Goal: Task Accomplishment & Management: Manage account settings

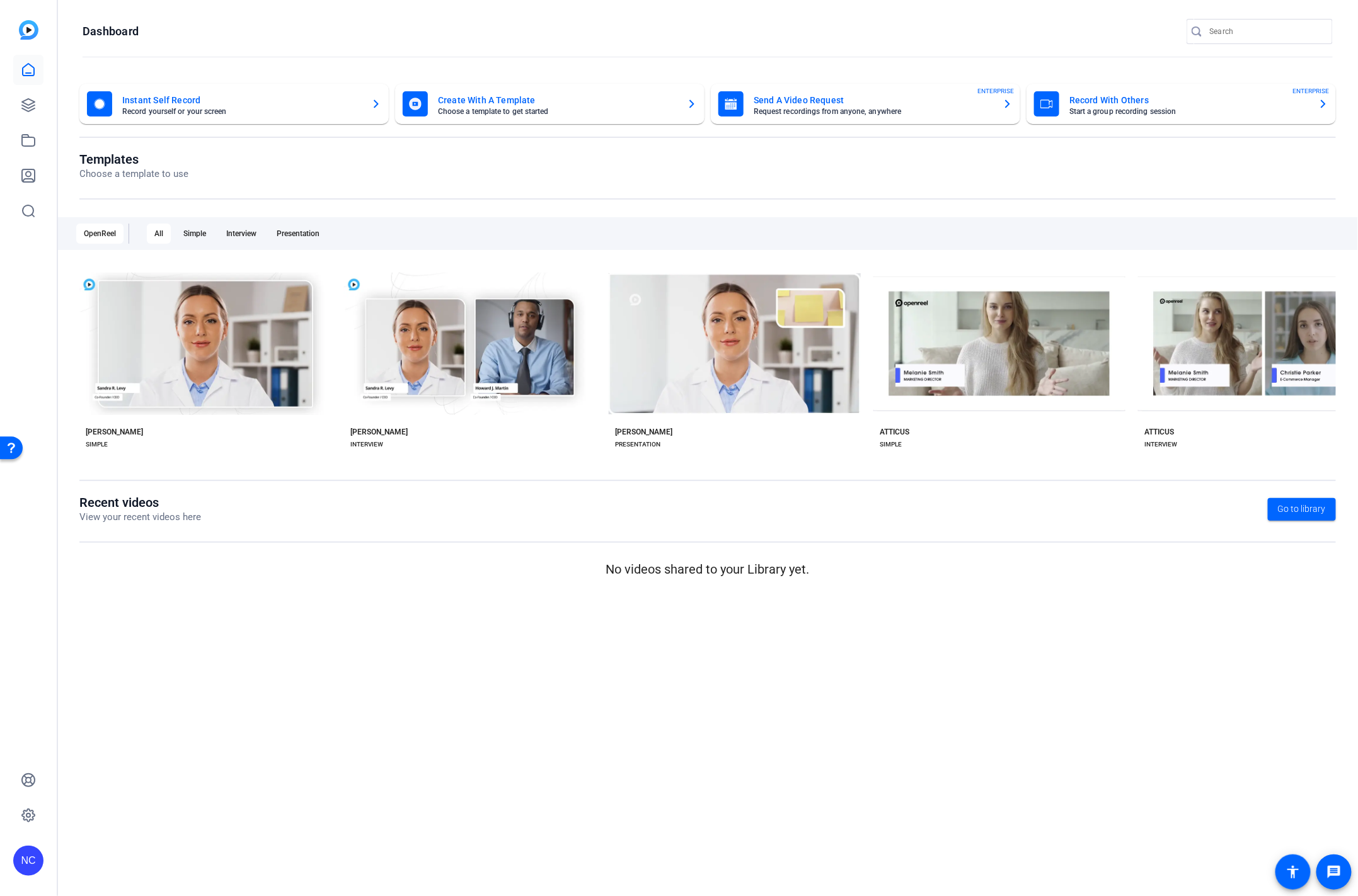
click at [21, 858] on div "NC" at bounding box center [28, 861] width 31 height 31
click at [31, 815] on div at bounding box center [679, 448] width 1358 height 896
click at [32, 814] on icon at bounding box center [28, 815] width 12 height 12
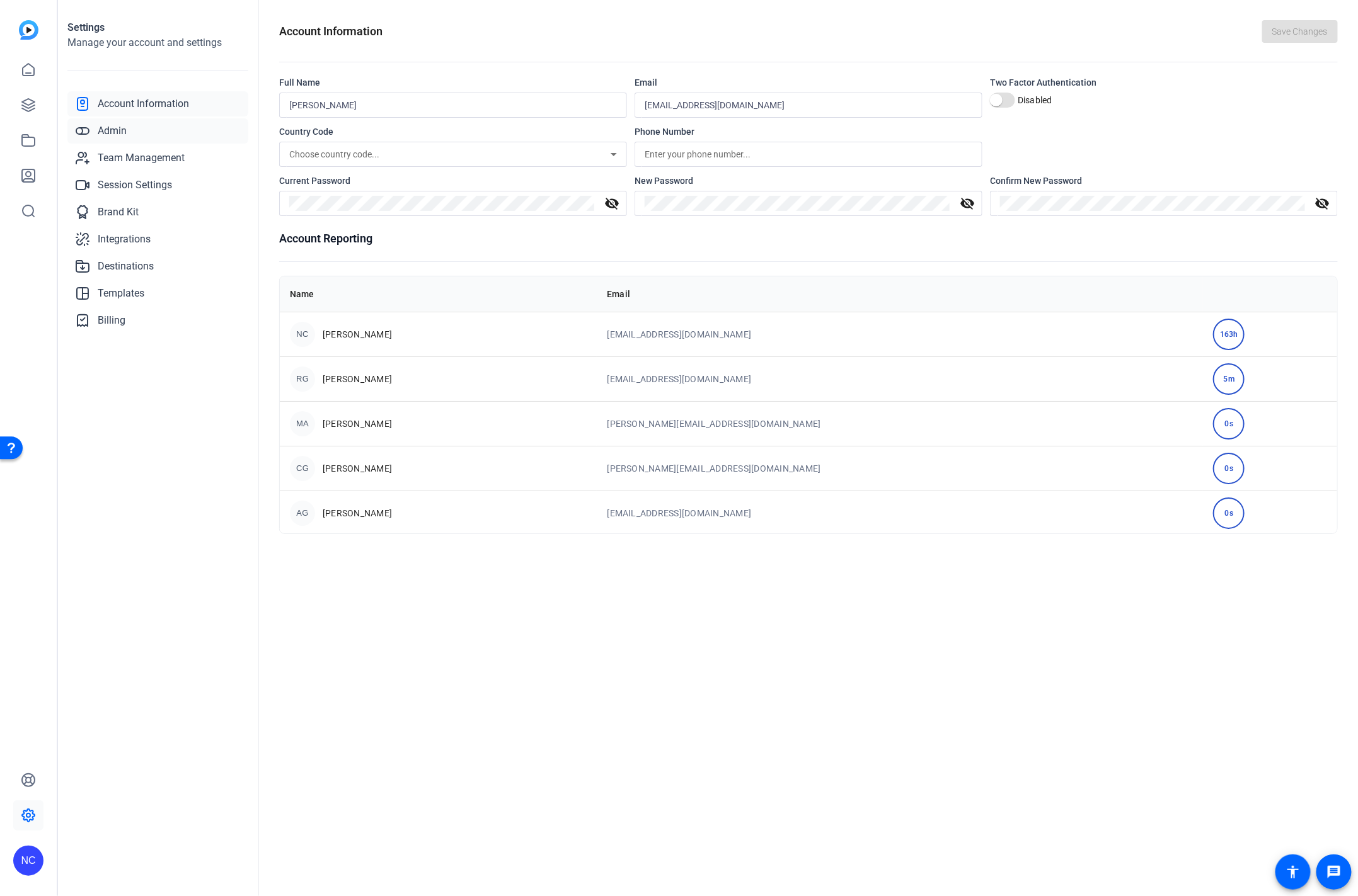
click at [116, 133] on span "Admin" at bounding box center [112, 131] width 29 height 15
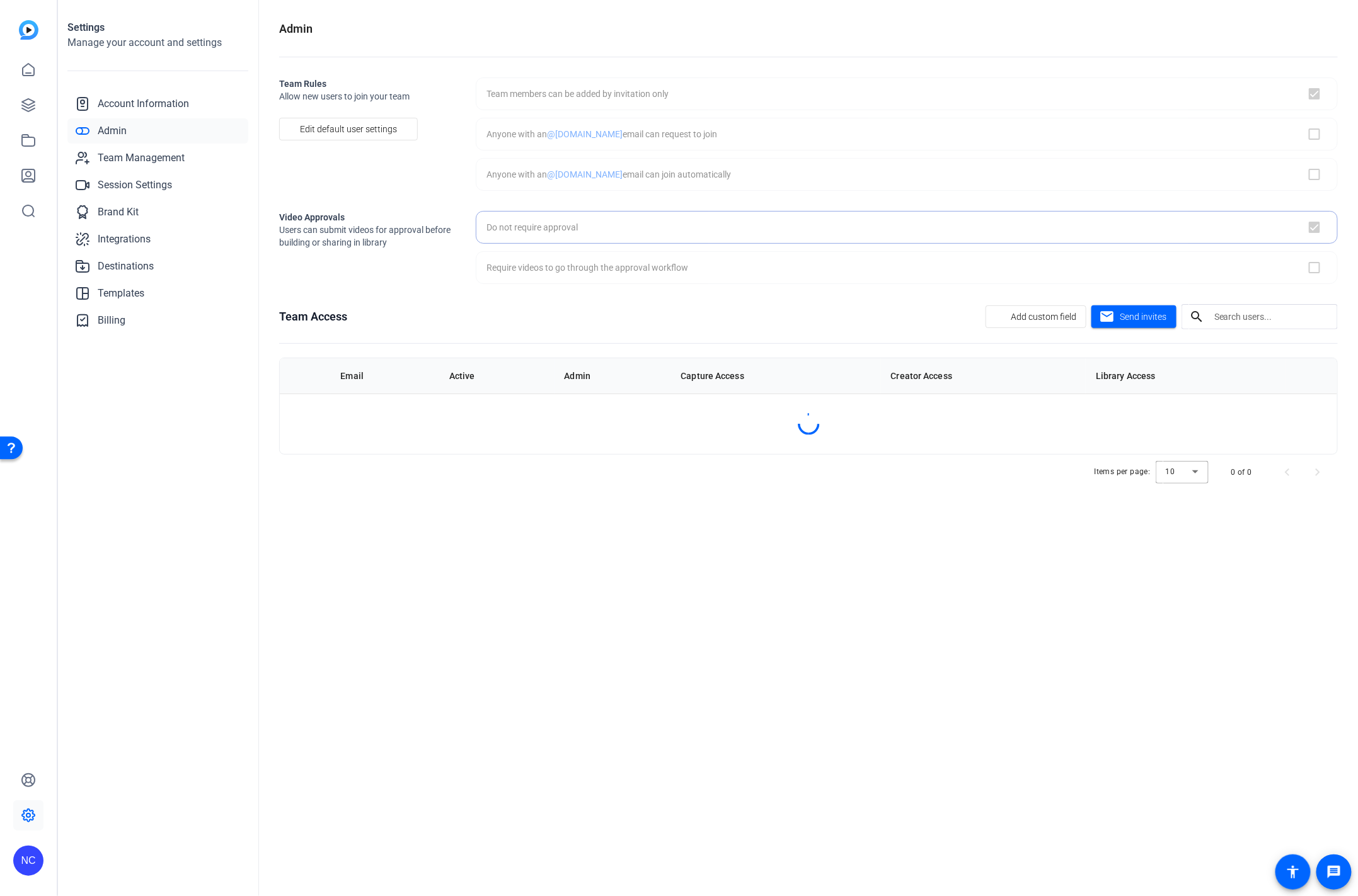
checkbox input "true"
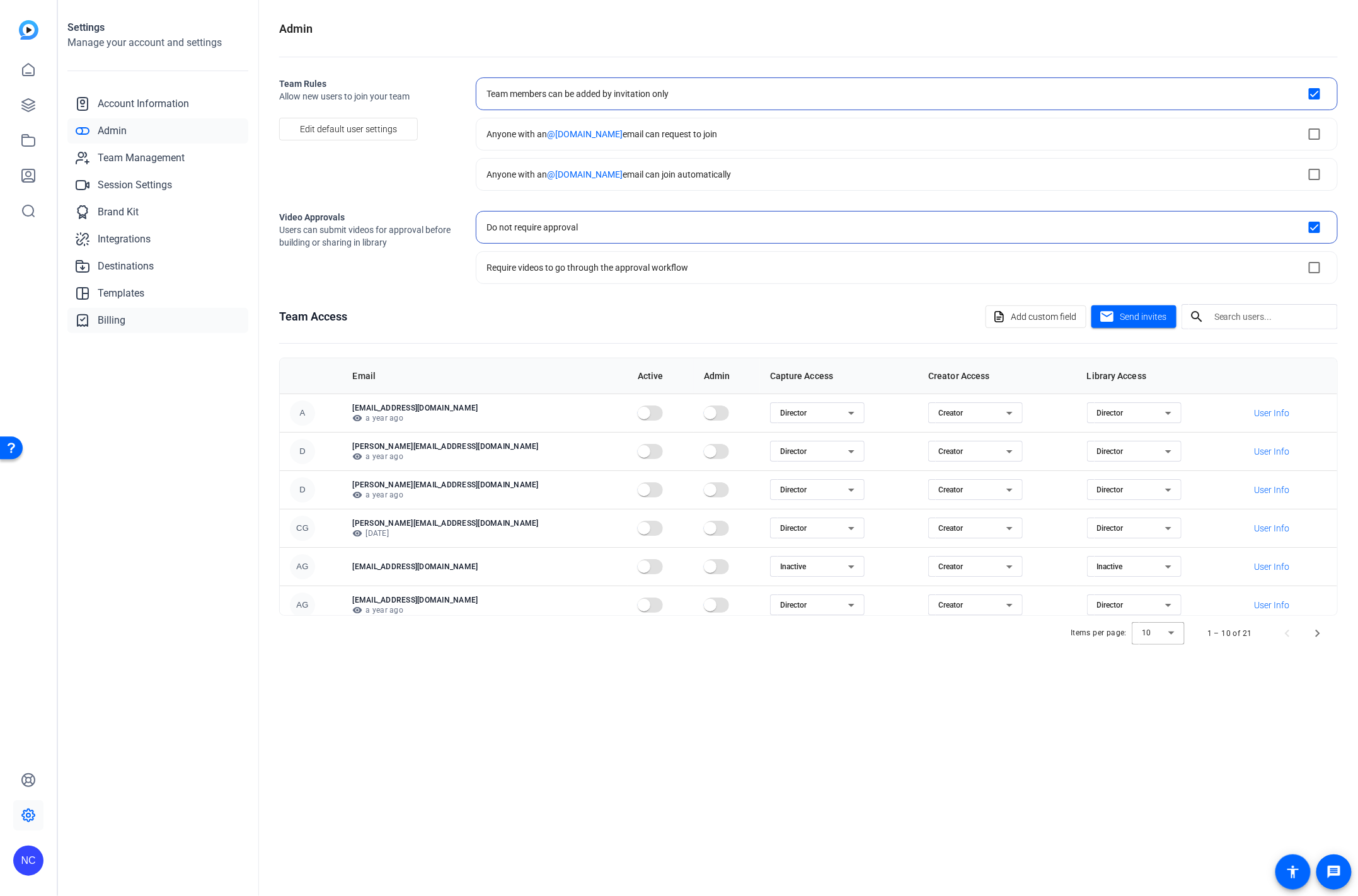
click at [140, 319] on link "Billing" at bounding box center [158, 320] width 181 height 25
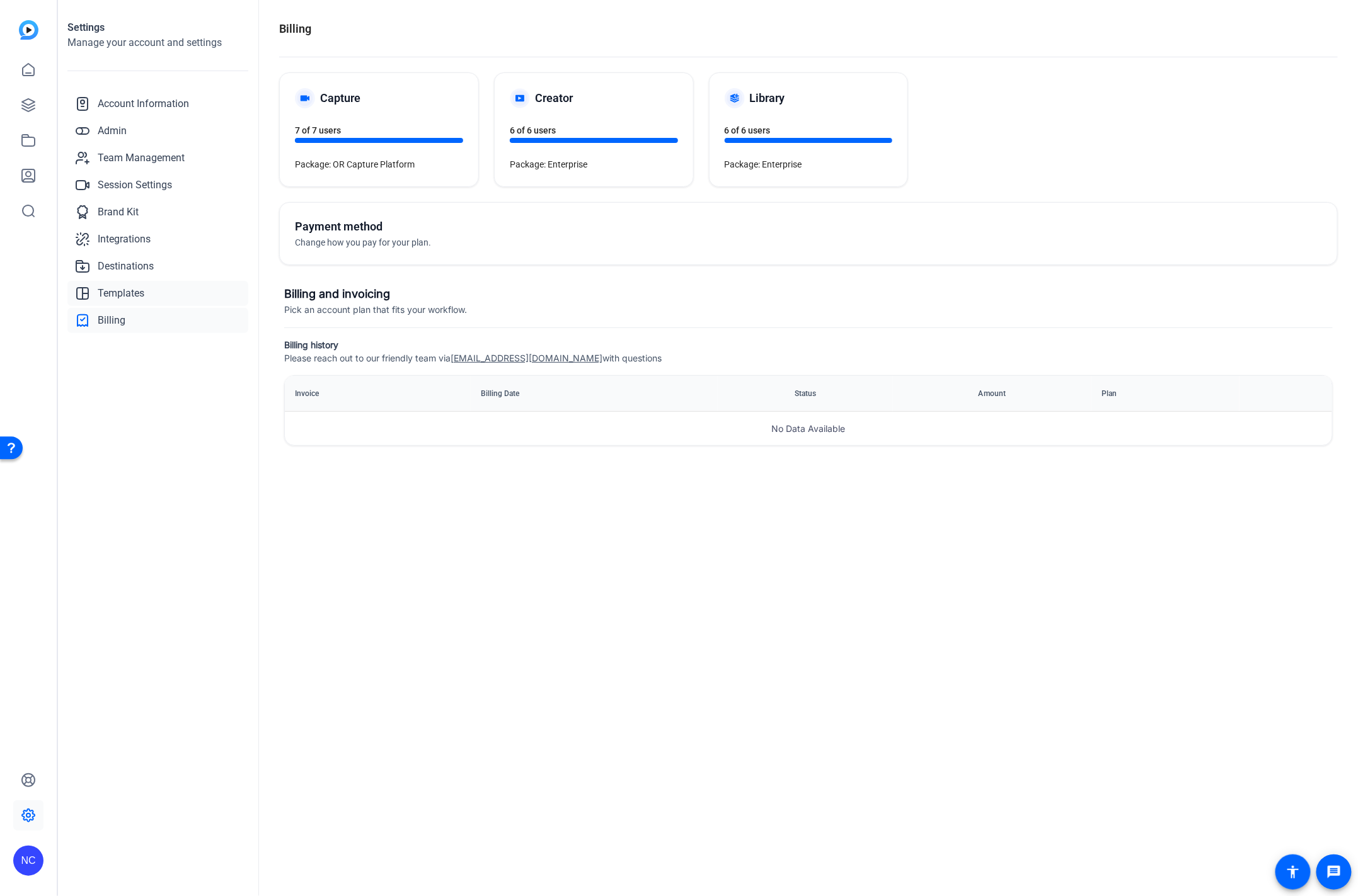
click at [137, 286] on span "Templates" at bounding box center [121, 293] width 47 height 15
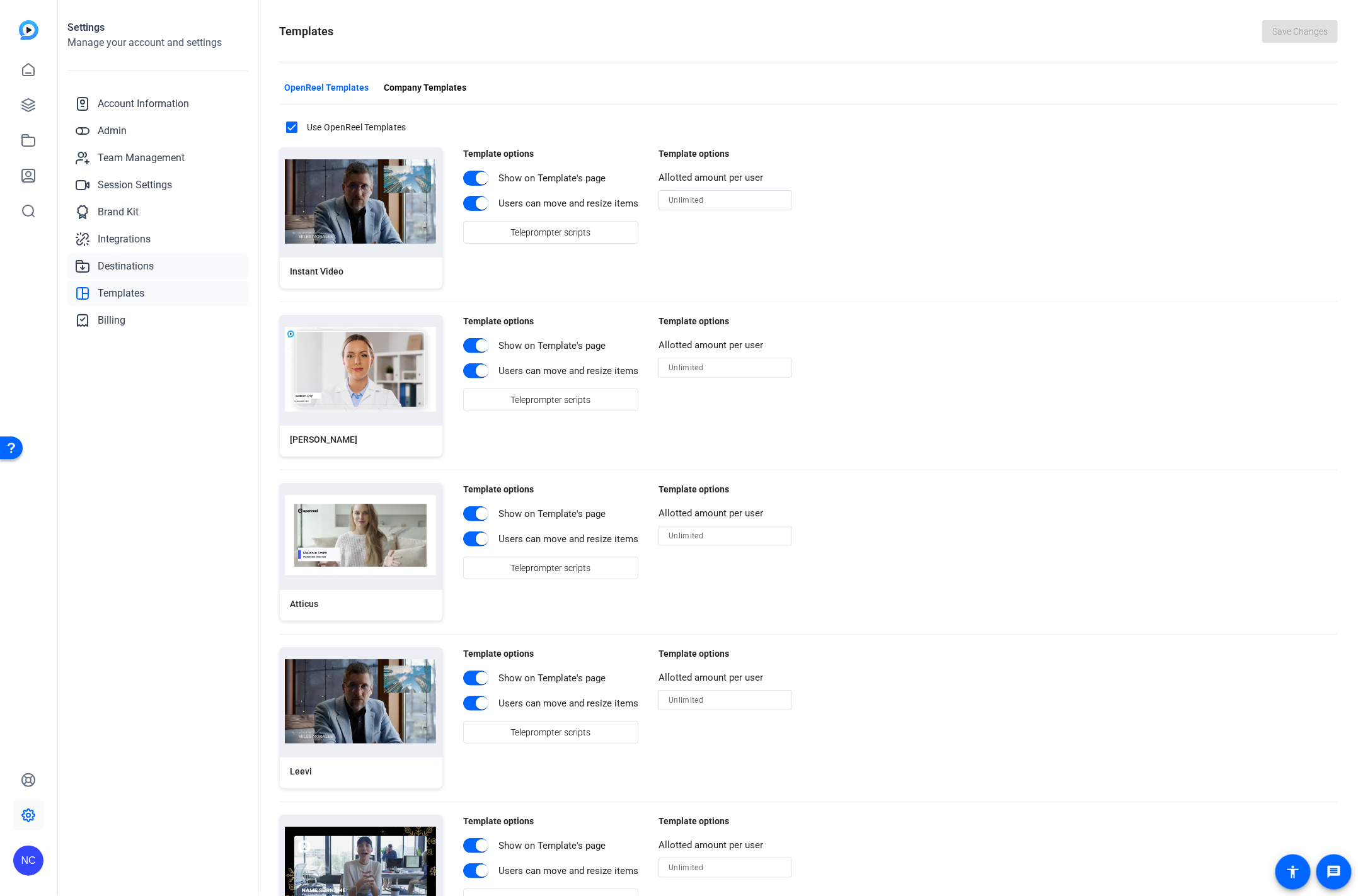
click at [130, 265] on span "Destinations" at bounding box center [125, 266] width 56 height 15
